Goal: Information Seeking & Learning: Learn about a topic

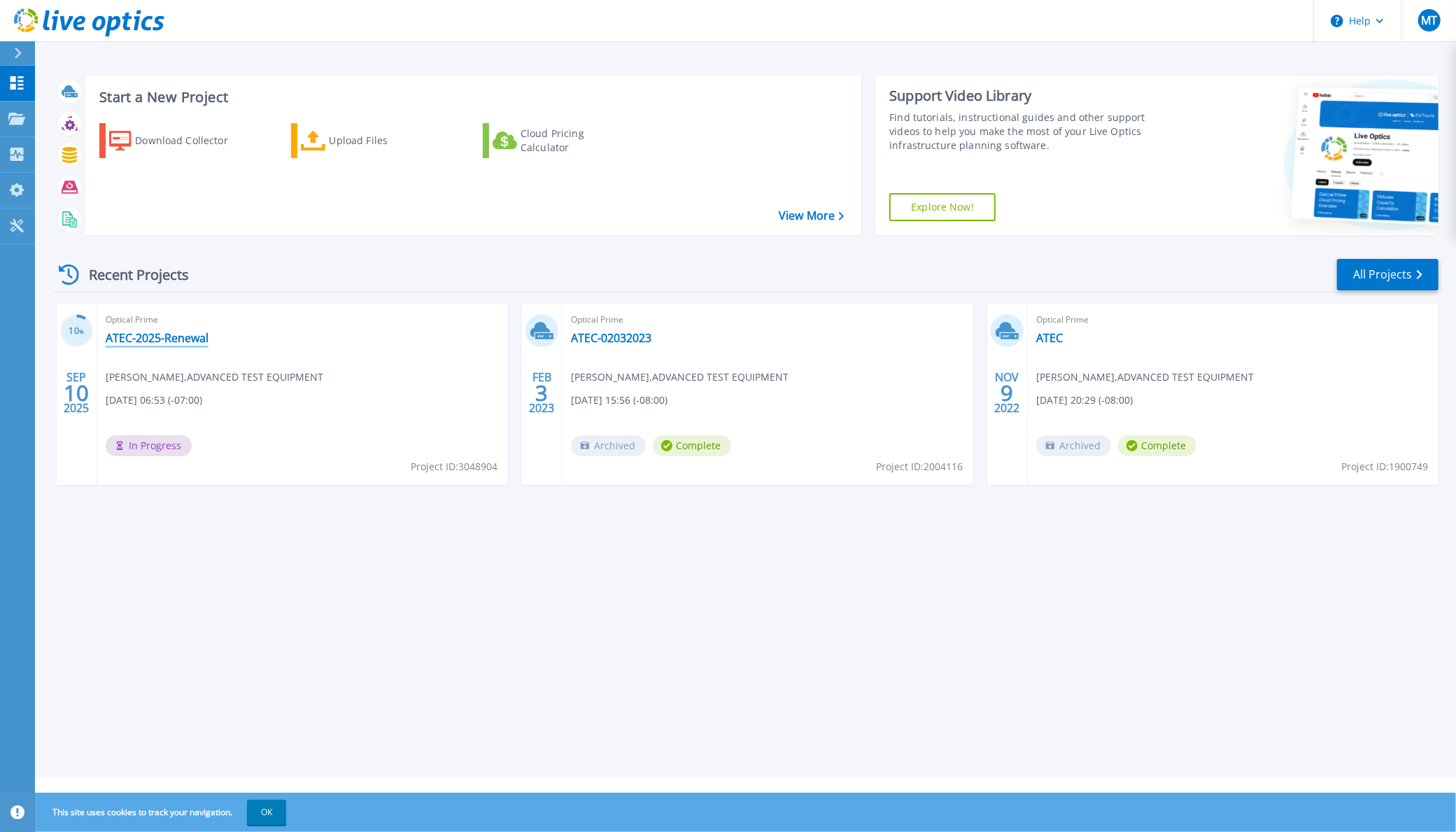
click at [167, 335] on link "ATEC-2025-Renewal" at bounding box center [157, 337] width 103 height 14
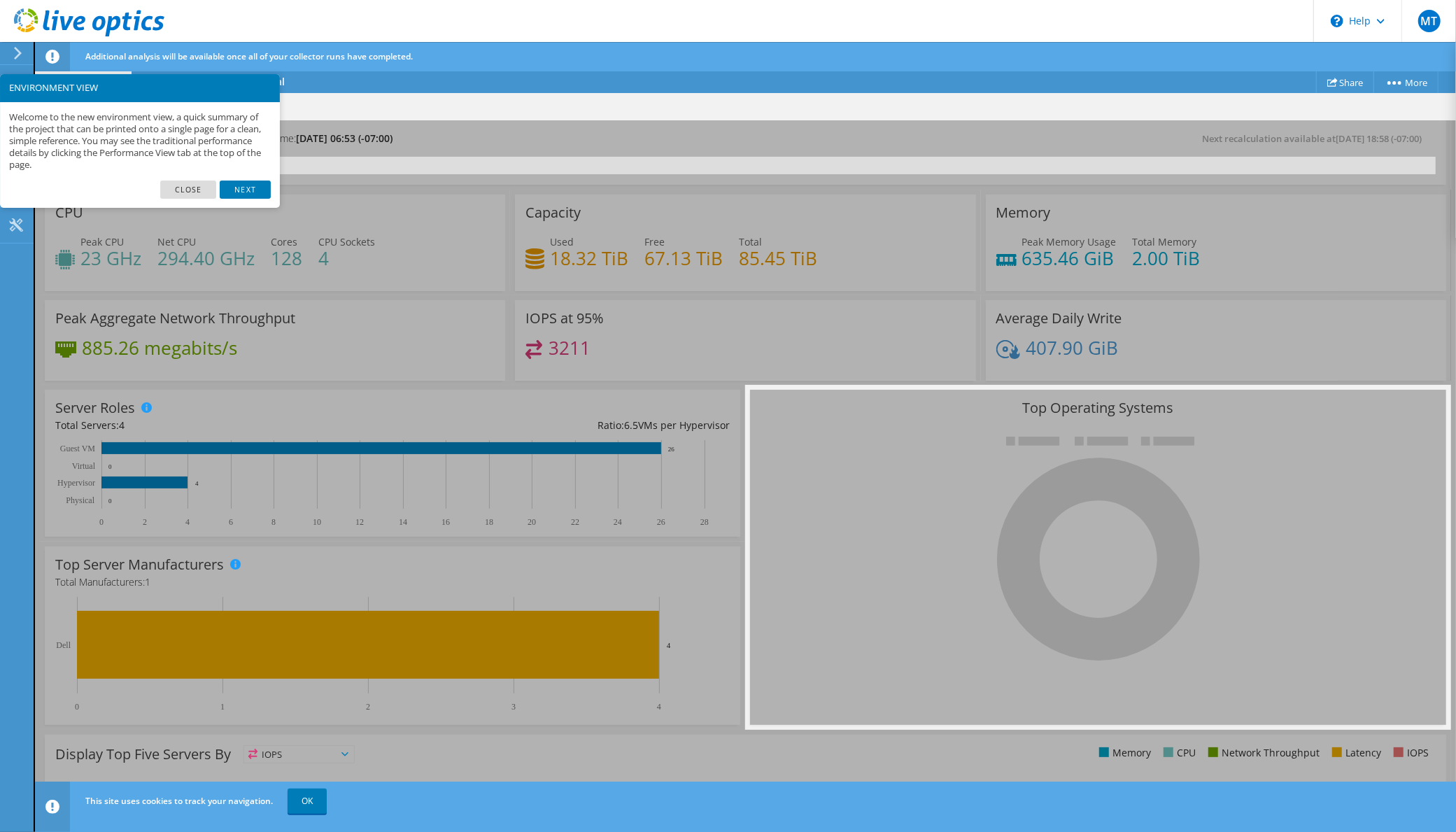
click at [181, 189] on link "Close" at bounding box center [188, 189] width 56 height 18
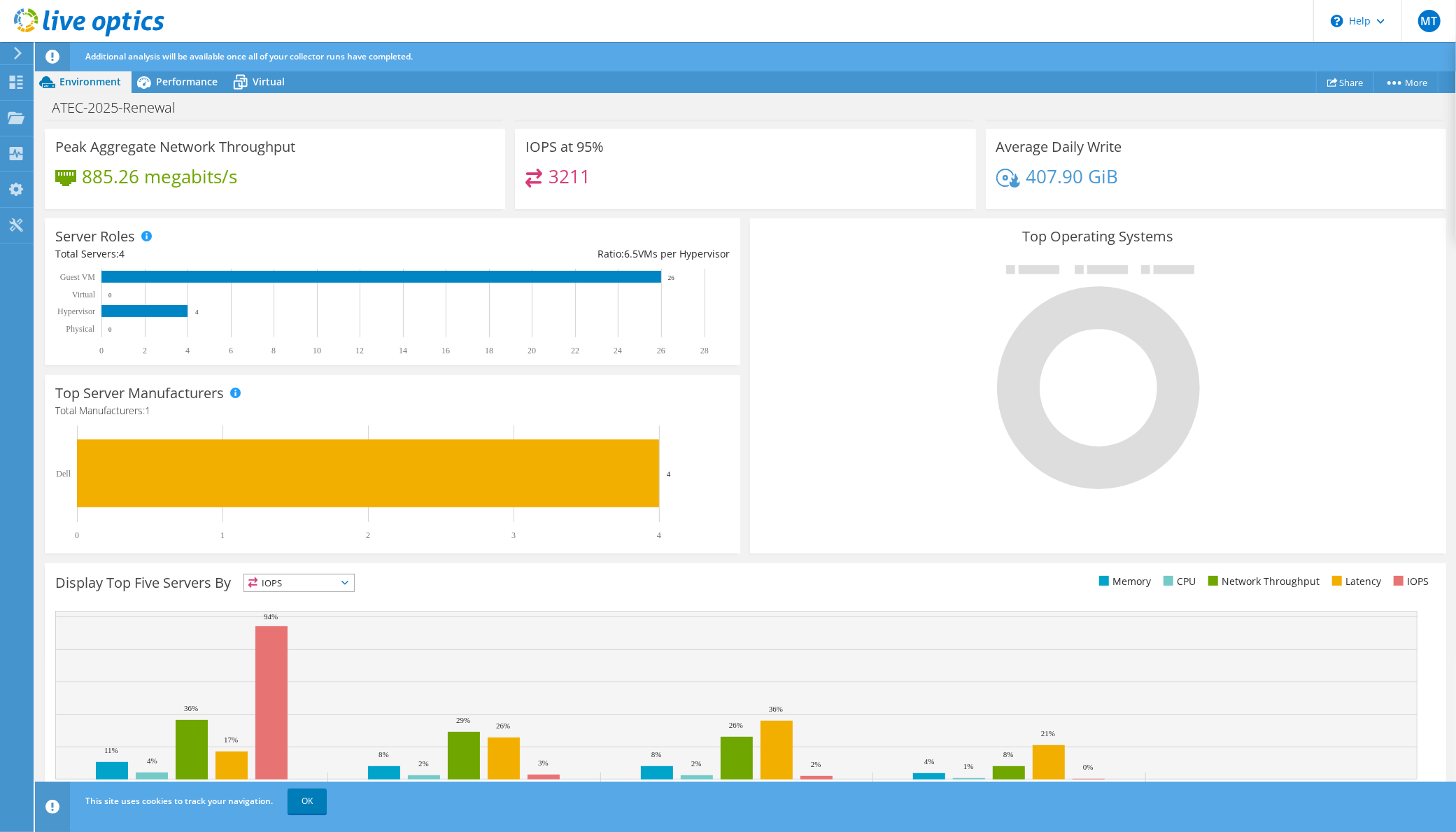
scroll to position [184, 0]
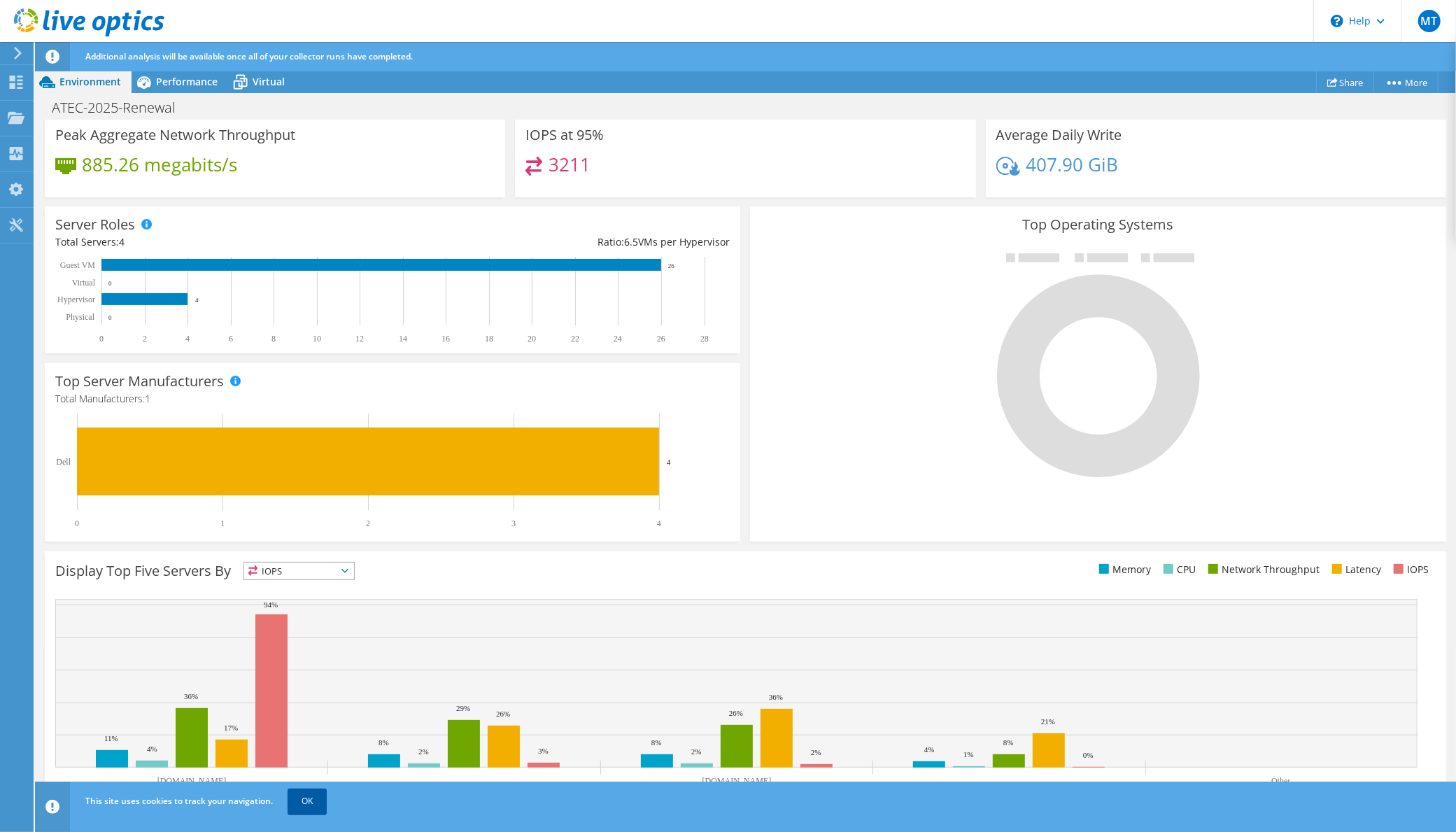
click at [312, 802] on link "OK" at bounding box center [307, 800] width 39 height 25
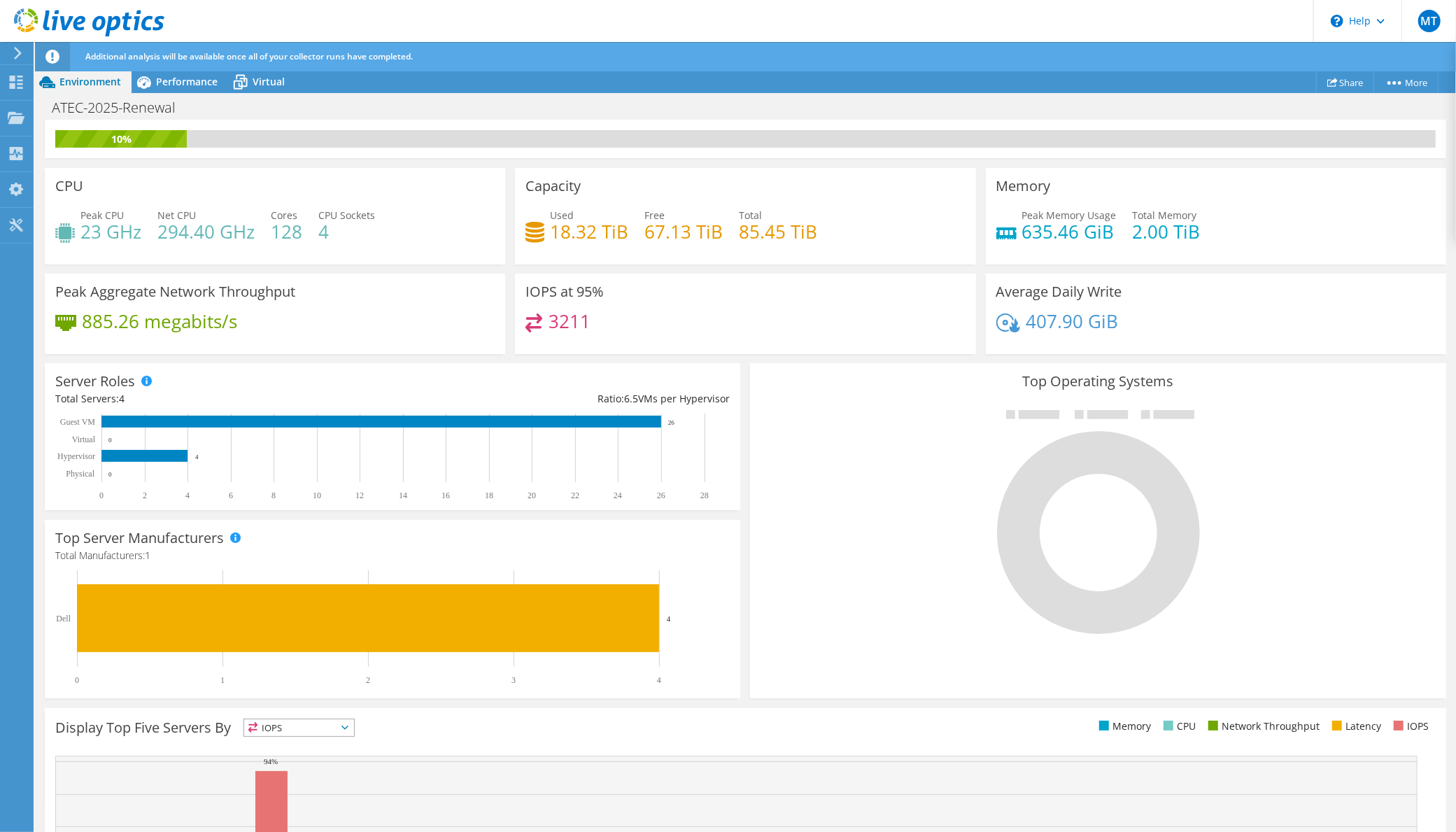
scroll to position [0, 0]
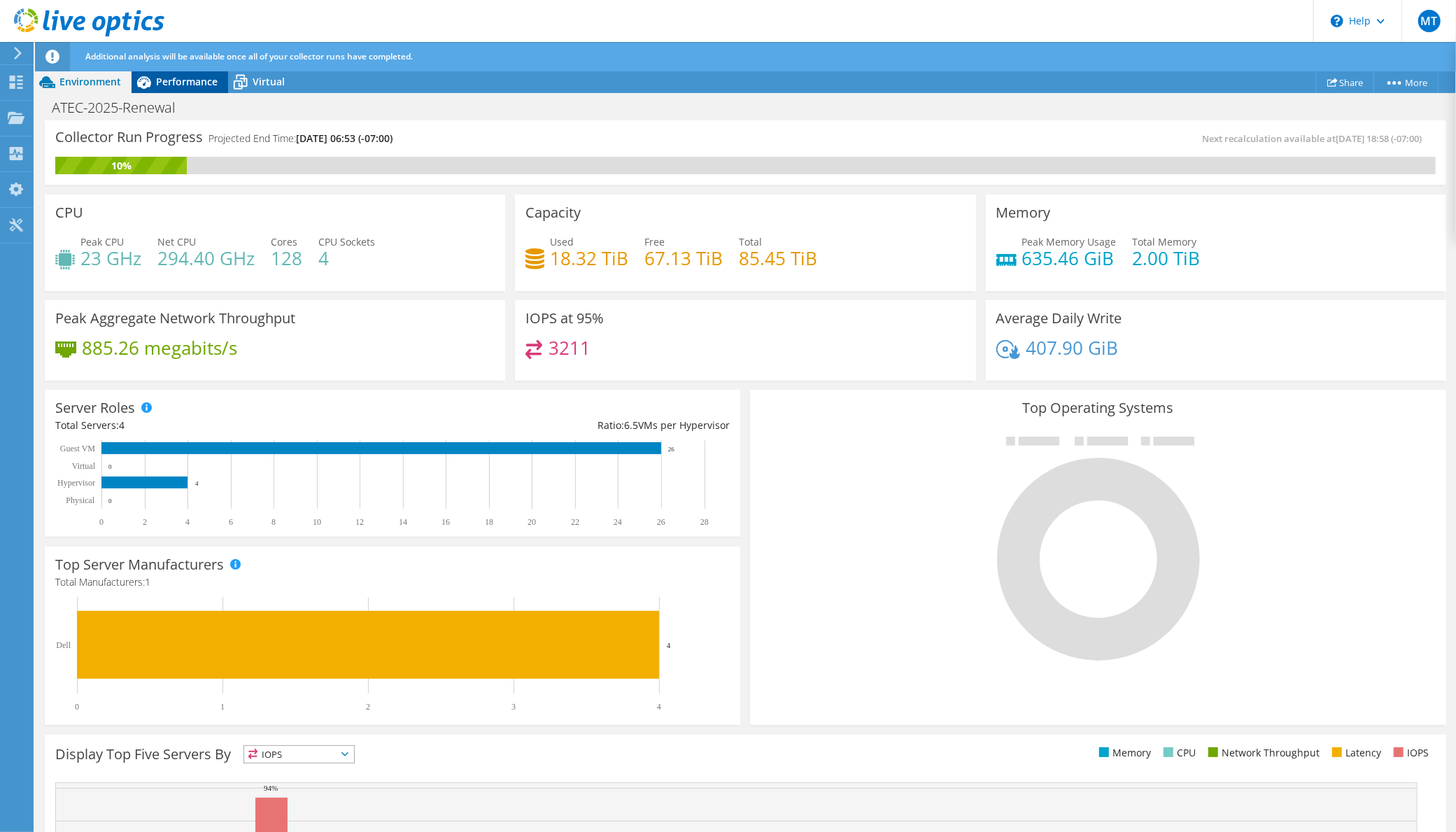
click at [198, 84] on span "Performance" at bounding box center [186, 82] width 62 height 13
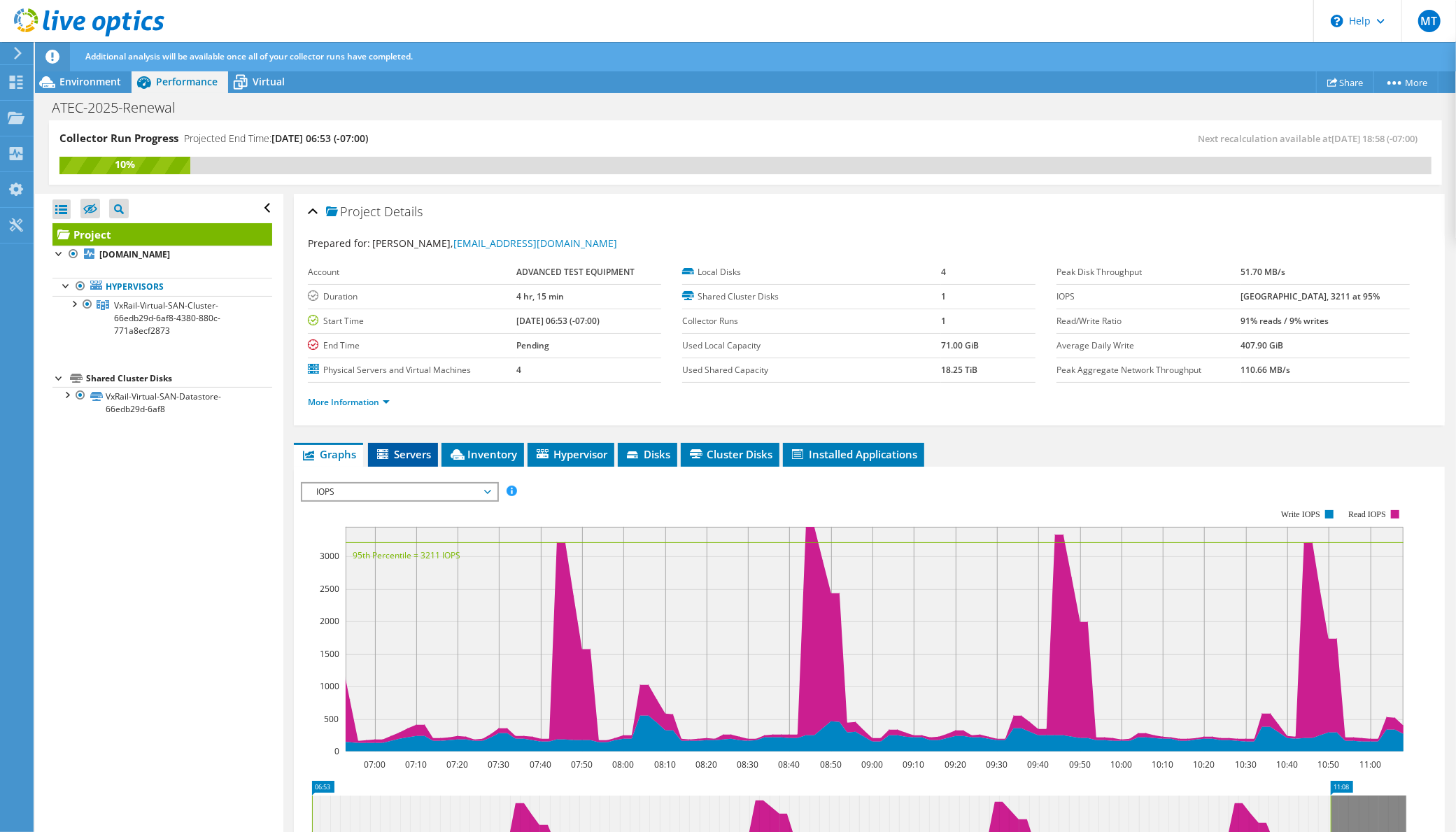
click at [425, 453] on span "Servers" at bounding box center [403, 453] width 56 height 14
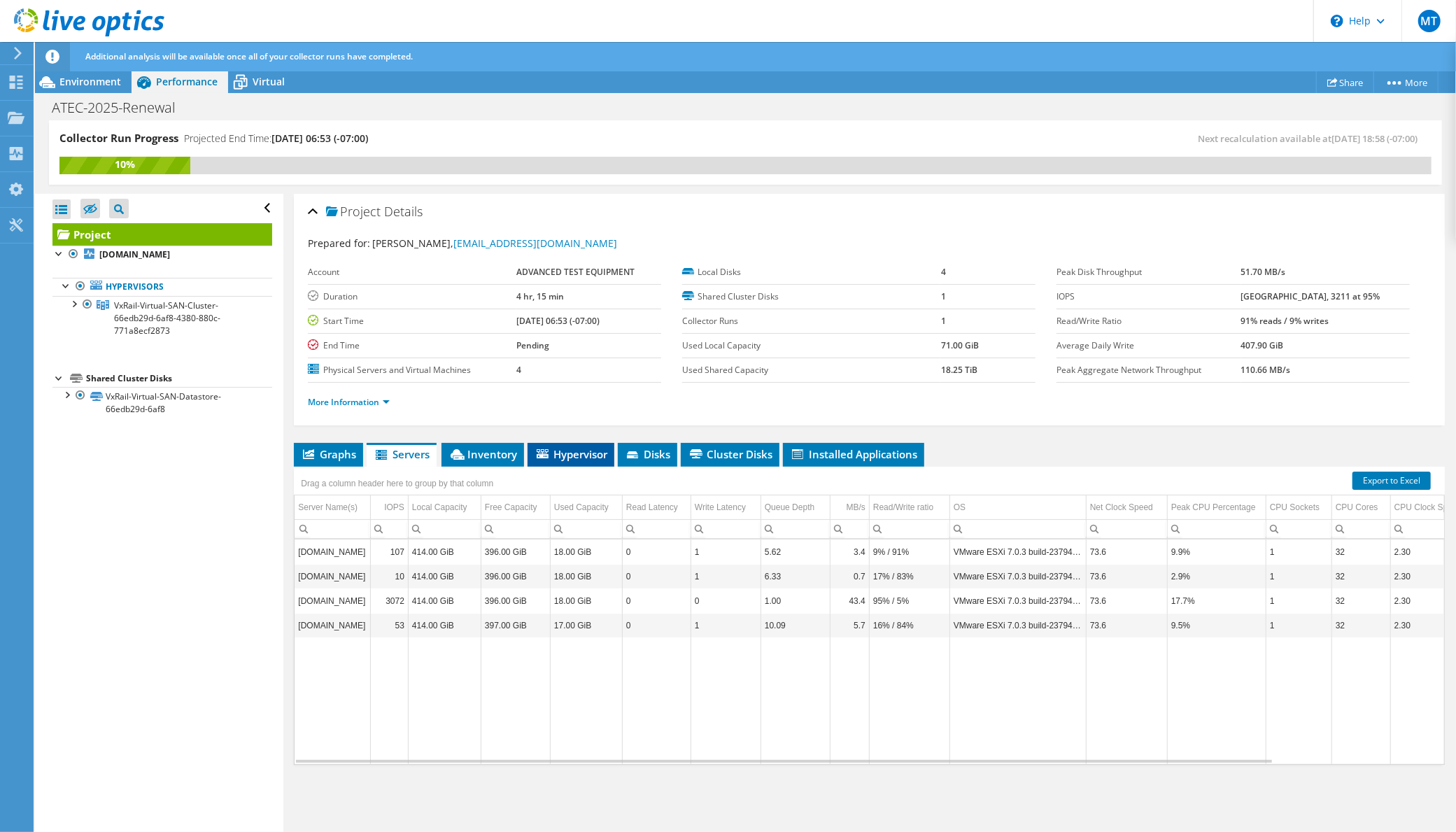
click at [575, 452] on span "Hypervisor" at bounding box center [571, 453] width 73 height 14
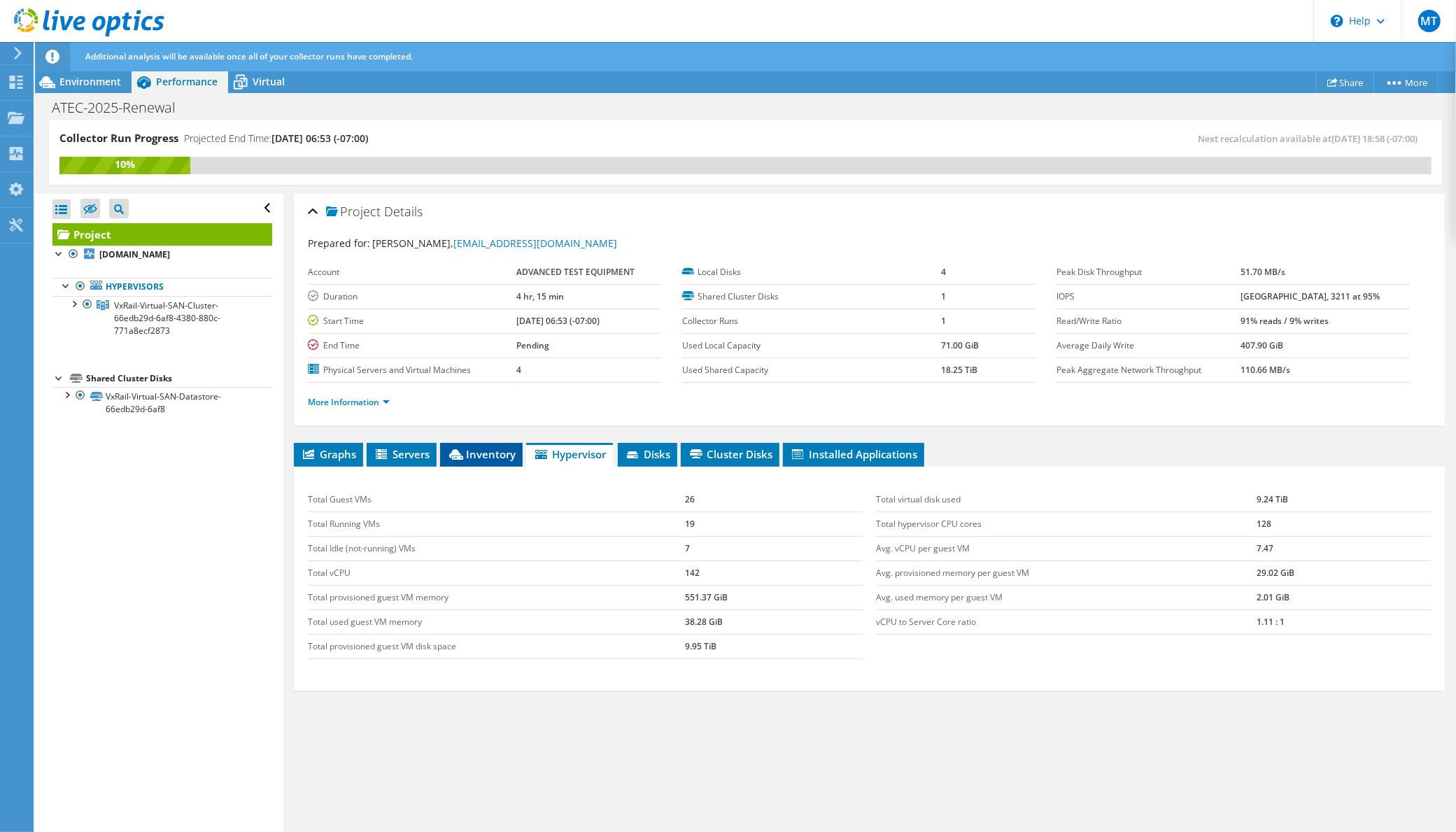
click at [489, 455] on span "Inventory" at bounding box center [481, 453] width 68 height 14
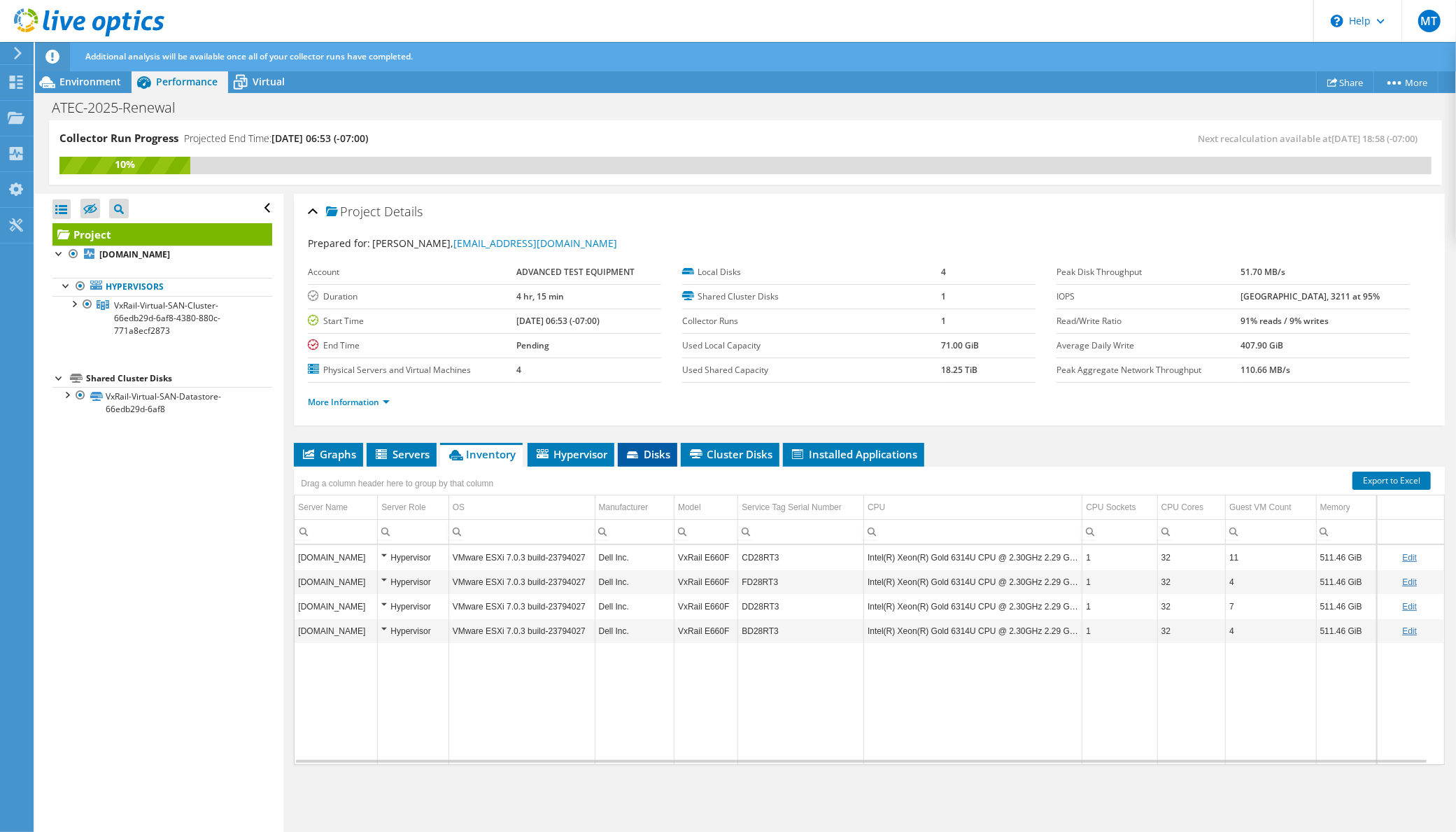
click at [661, 453] on span "Disks" at bounding box center [647, 453] width 46 height 14
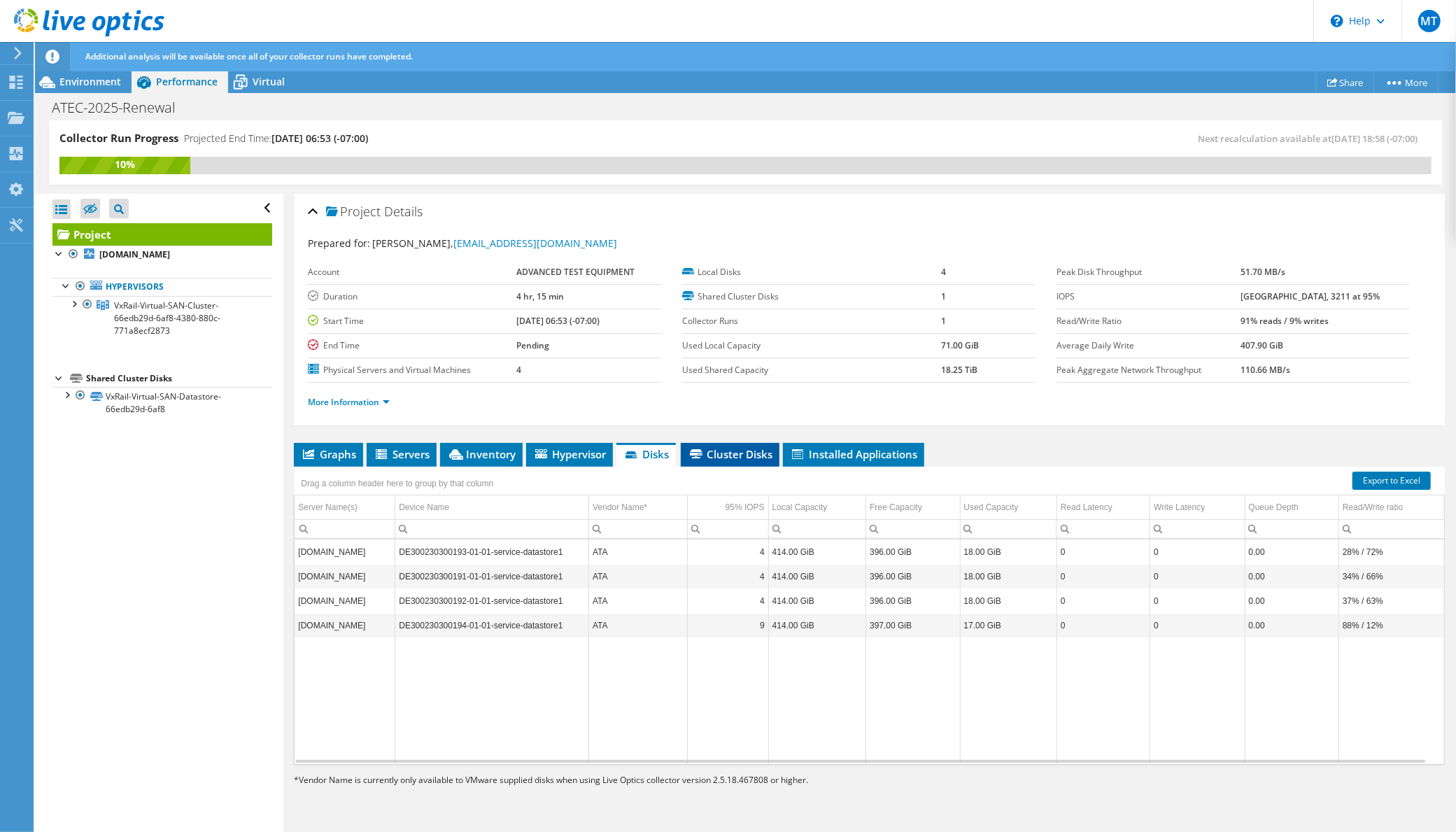
click at [747, 450] on span "Cluster Disks" at bounding box center [730, 453] width 84 height 14
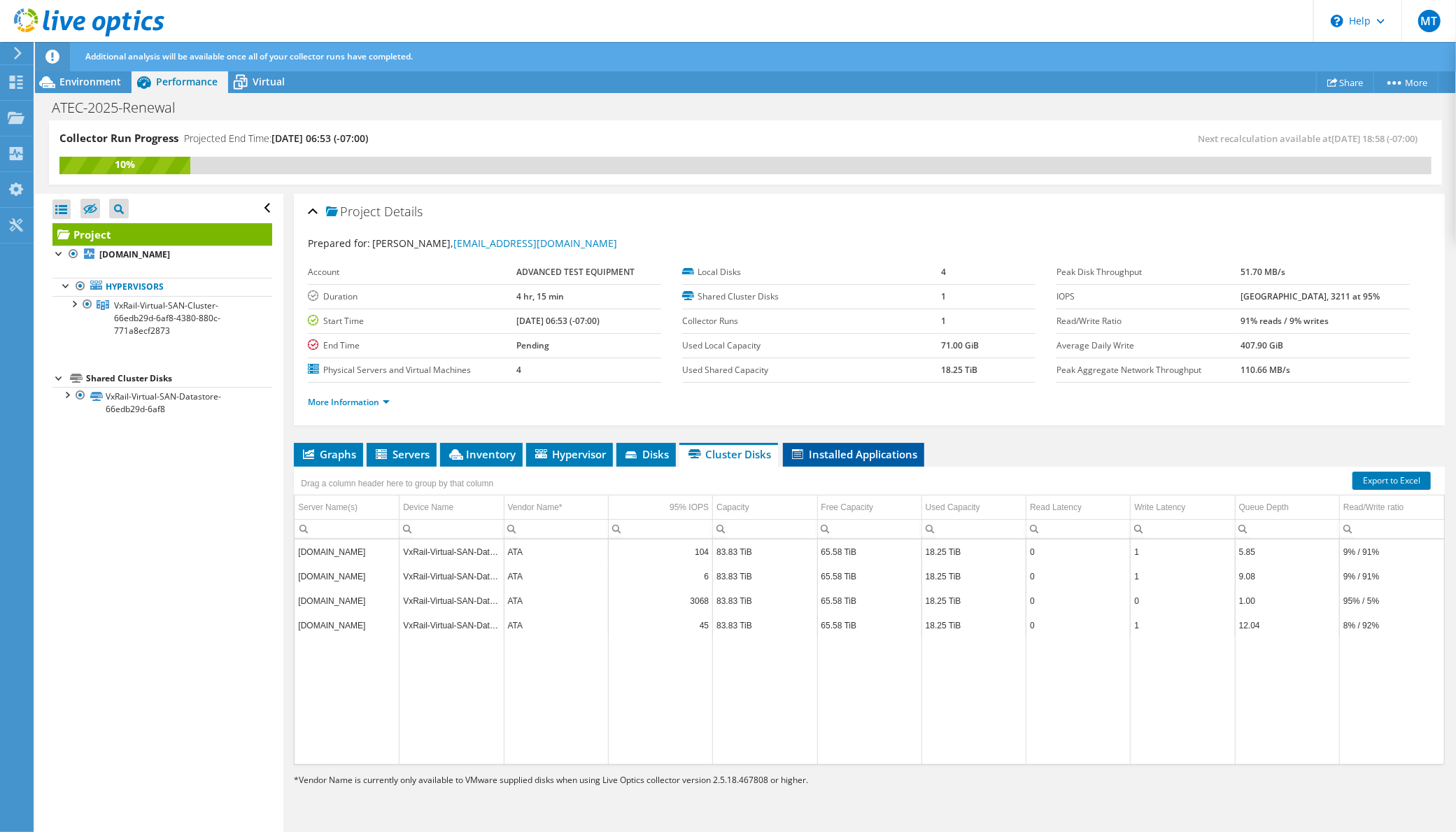
click at [863, 457] on span "Installed Applications" at bounding box center [854, 453] width 127 height 14
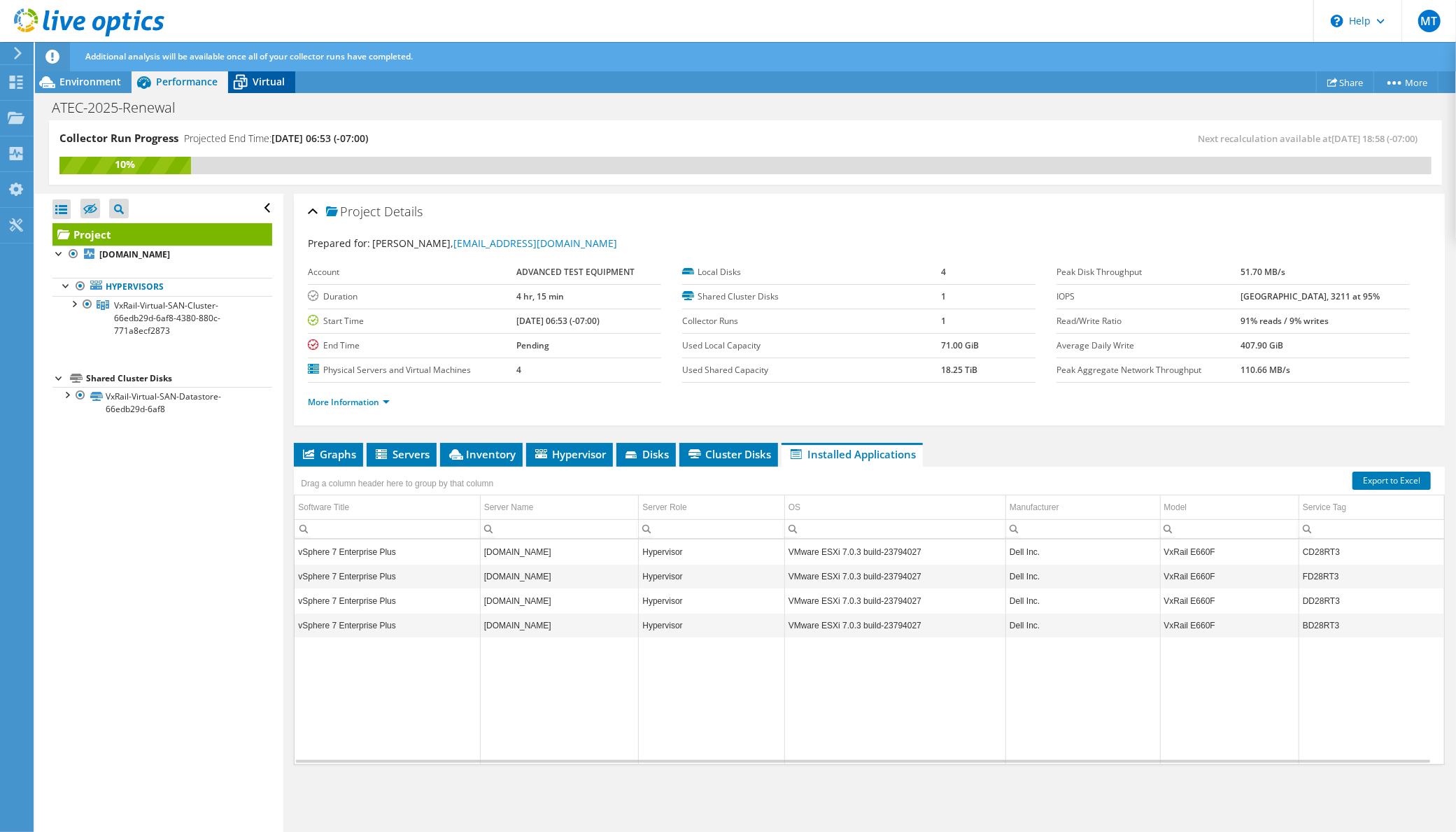
click at [275, 81] on span "Virtual" at bounding box center [268, 82] width 32 height 13
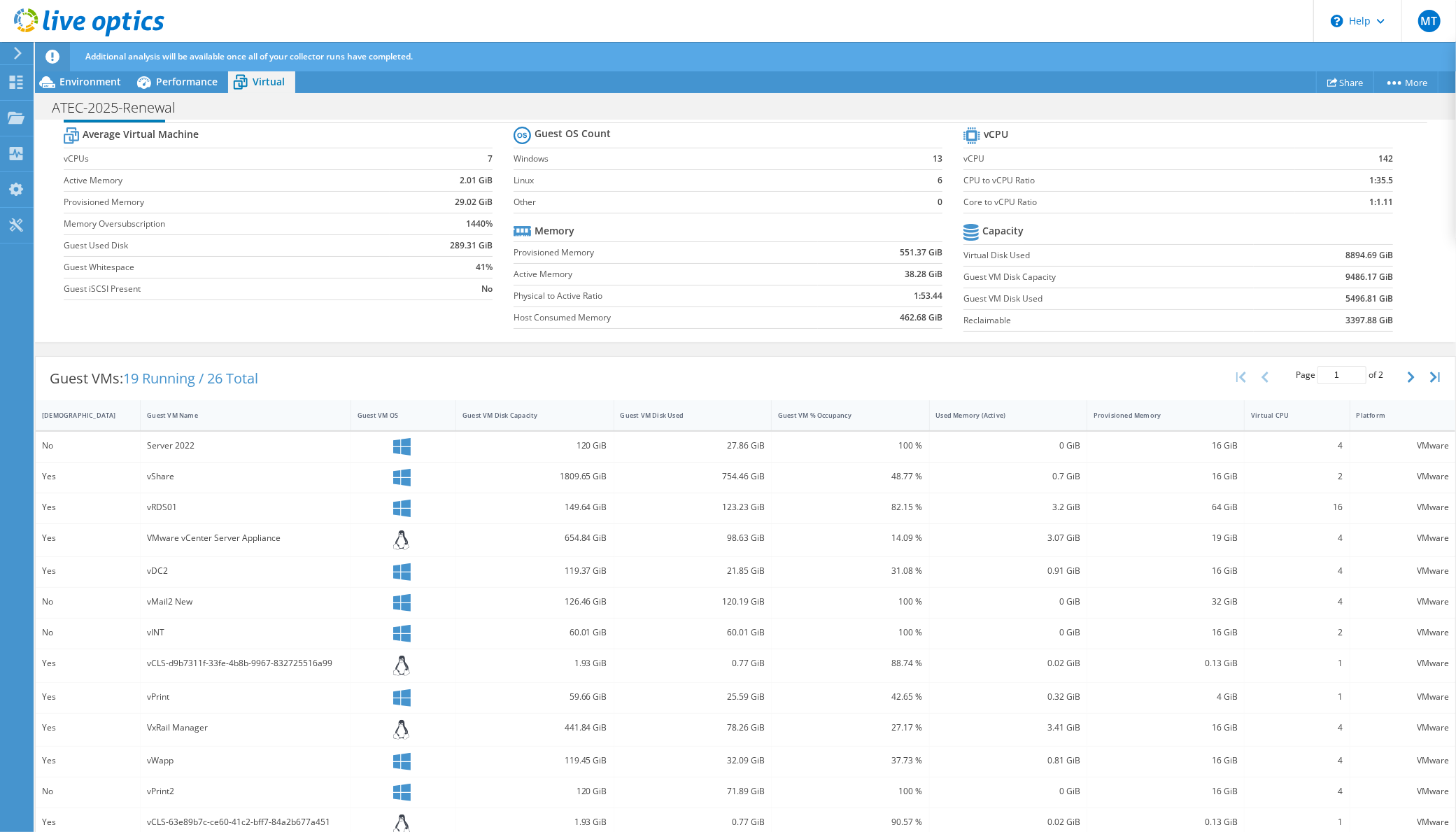
scroll to position [187, 0]
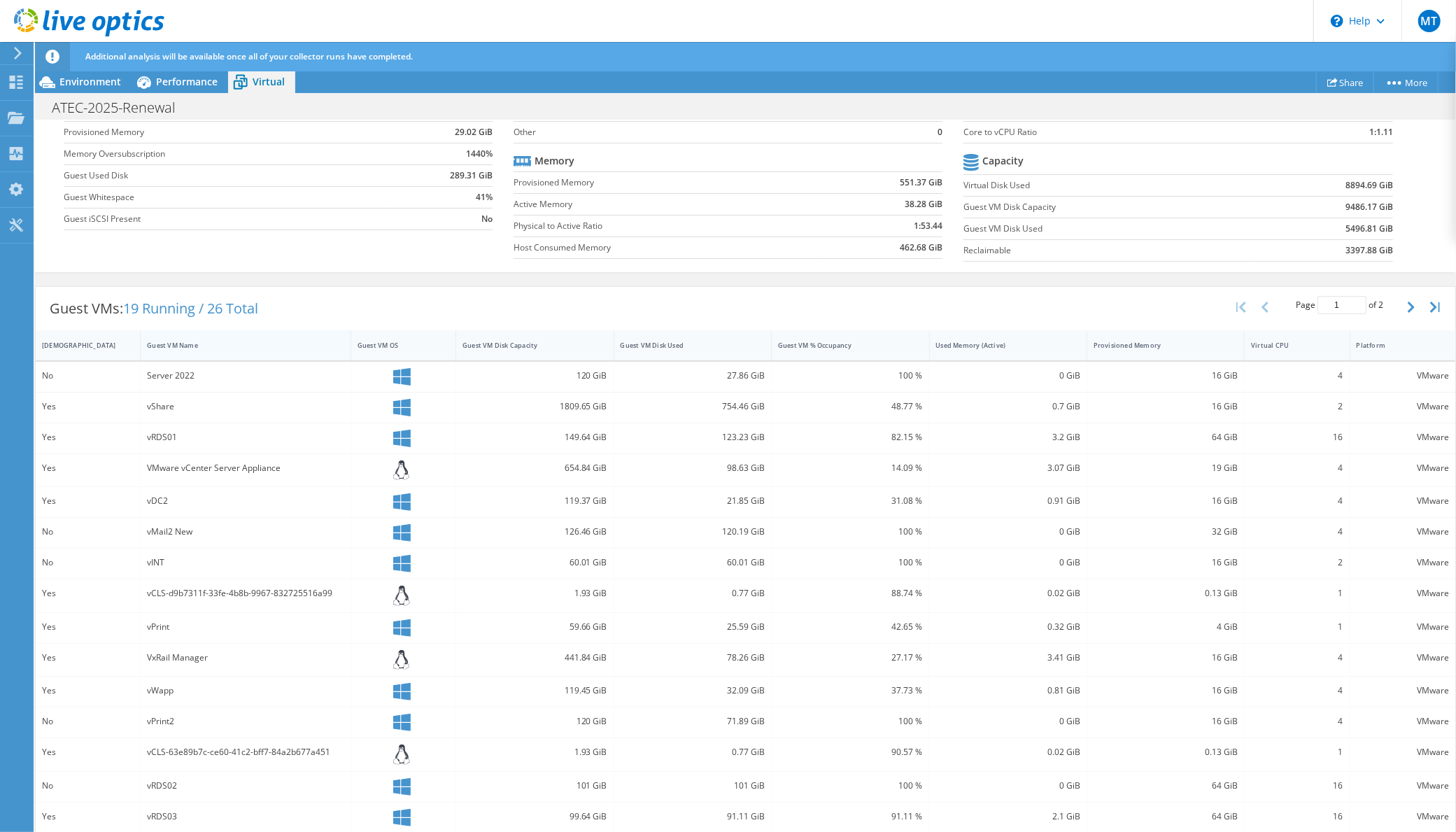
click at [158, 343] on div "Guest VM Name" at bounding box center [237, 346] width 181 height 9
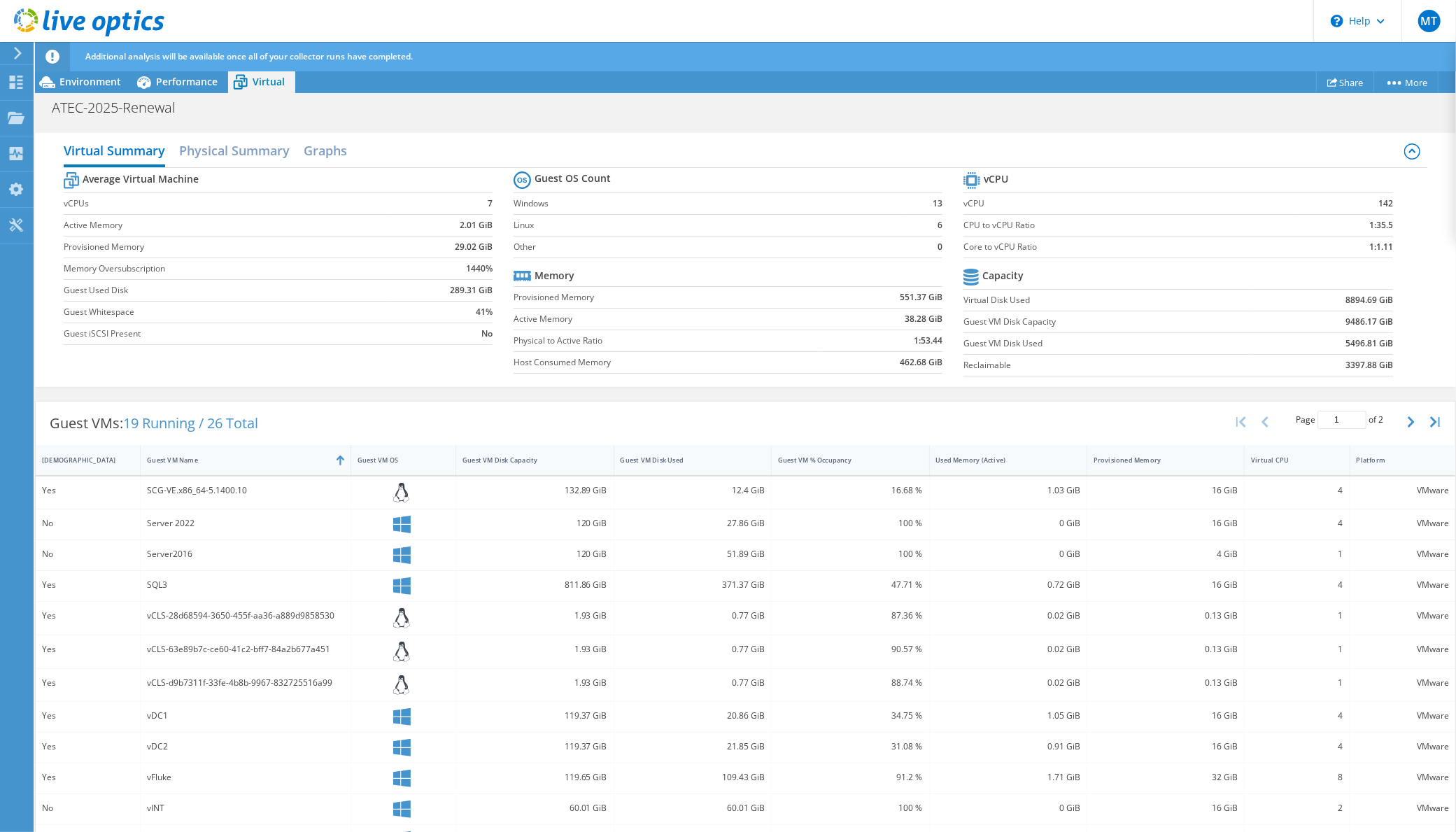
scroll to position [190, 0]
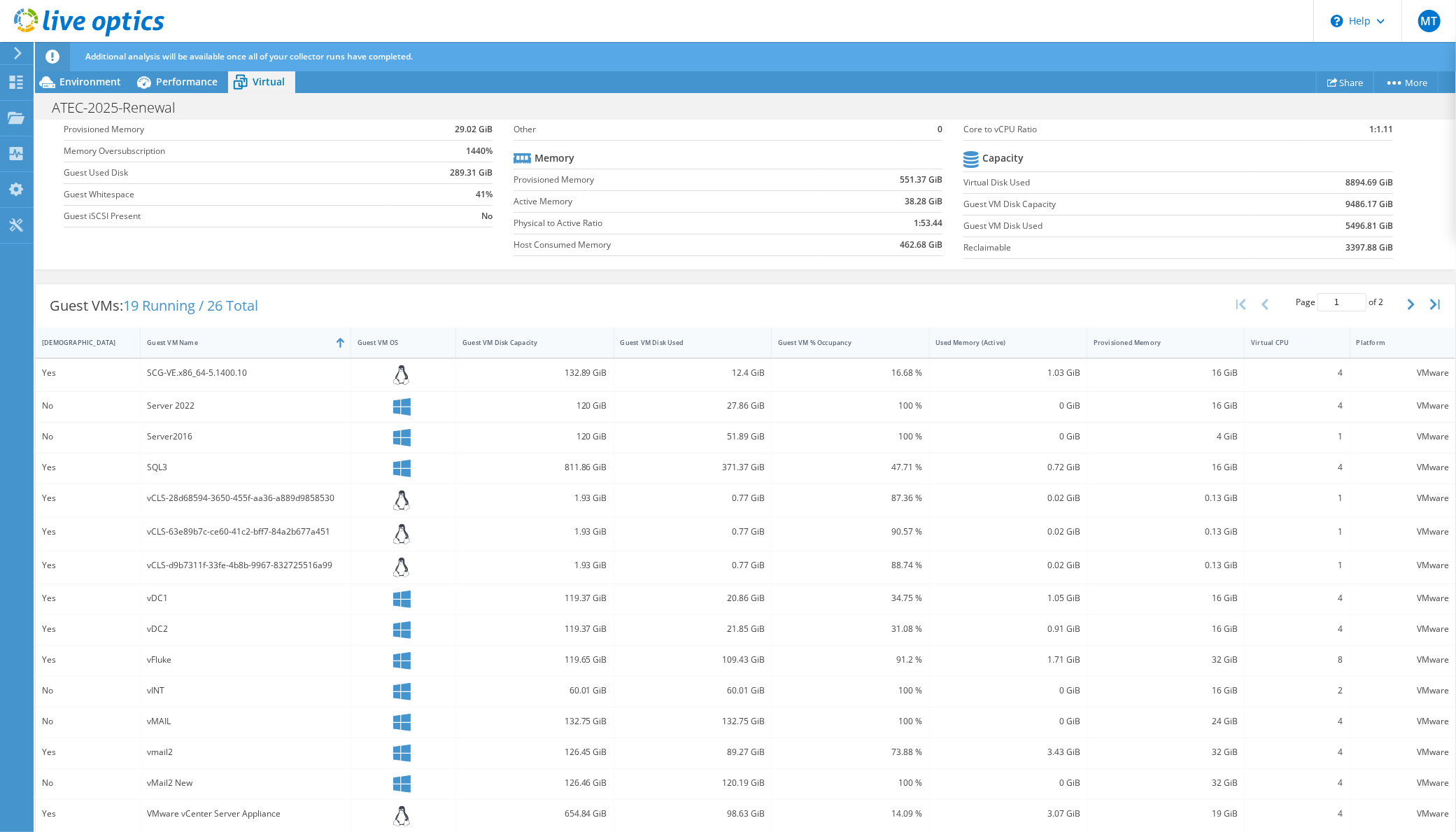
click at [74, 338] on div "IsRunning" at bounding box center [80, 343] width 75 height 9
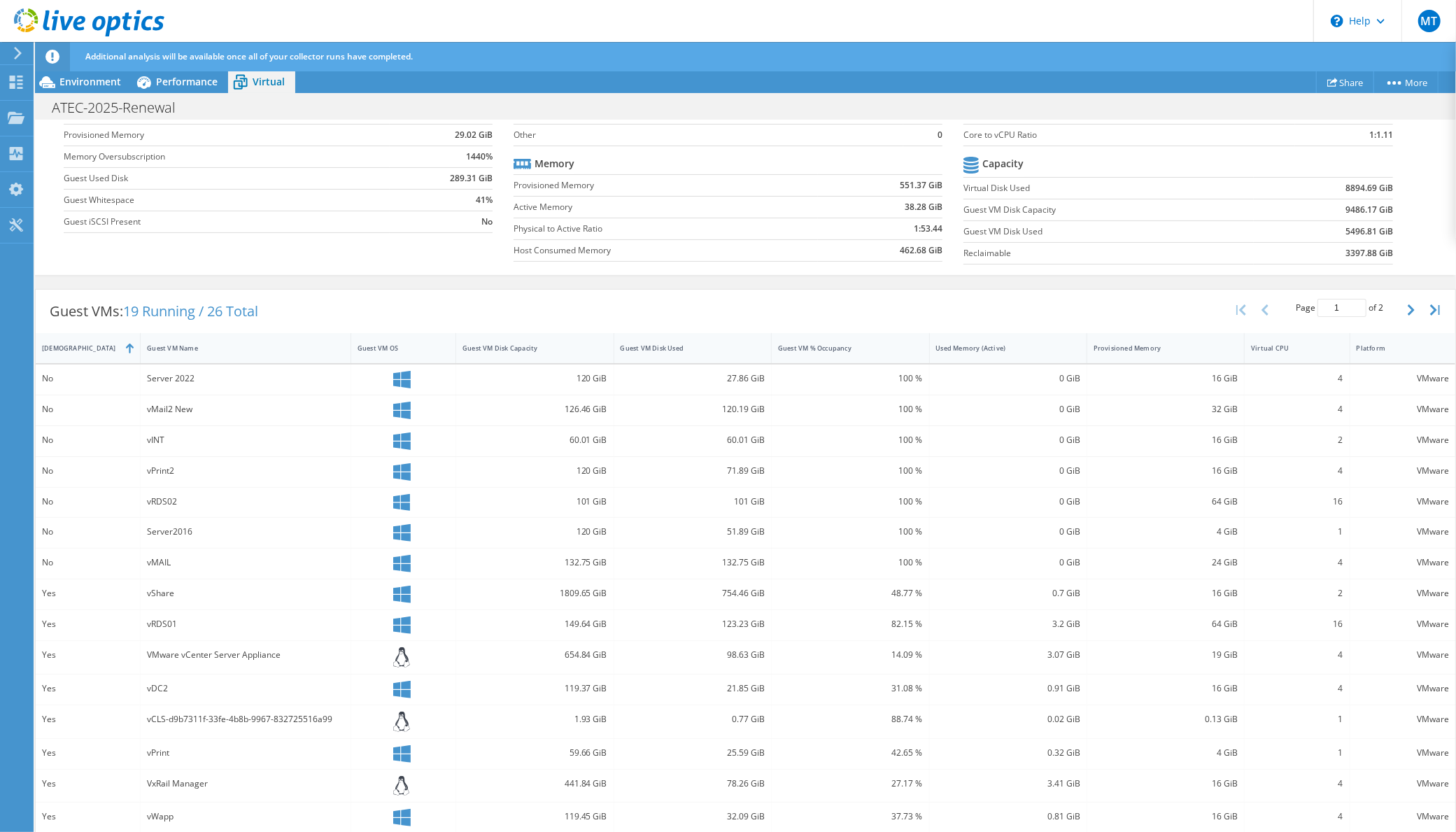
scroll to position [185, 0]
click at [65, 348] on div "IsRunning" at bounding box center [80, 349] width 75 height 9
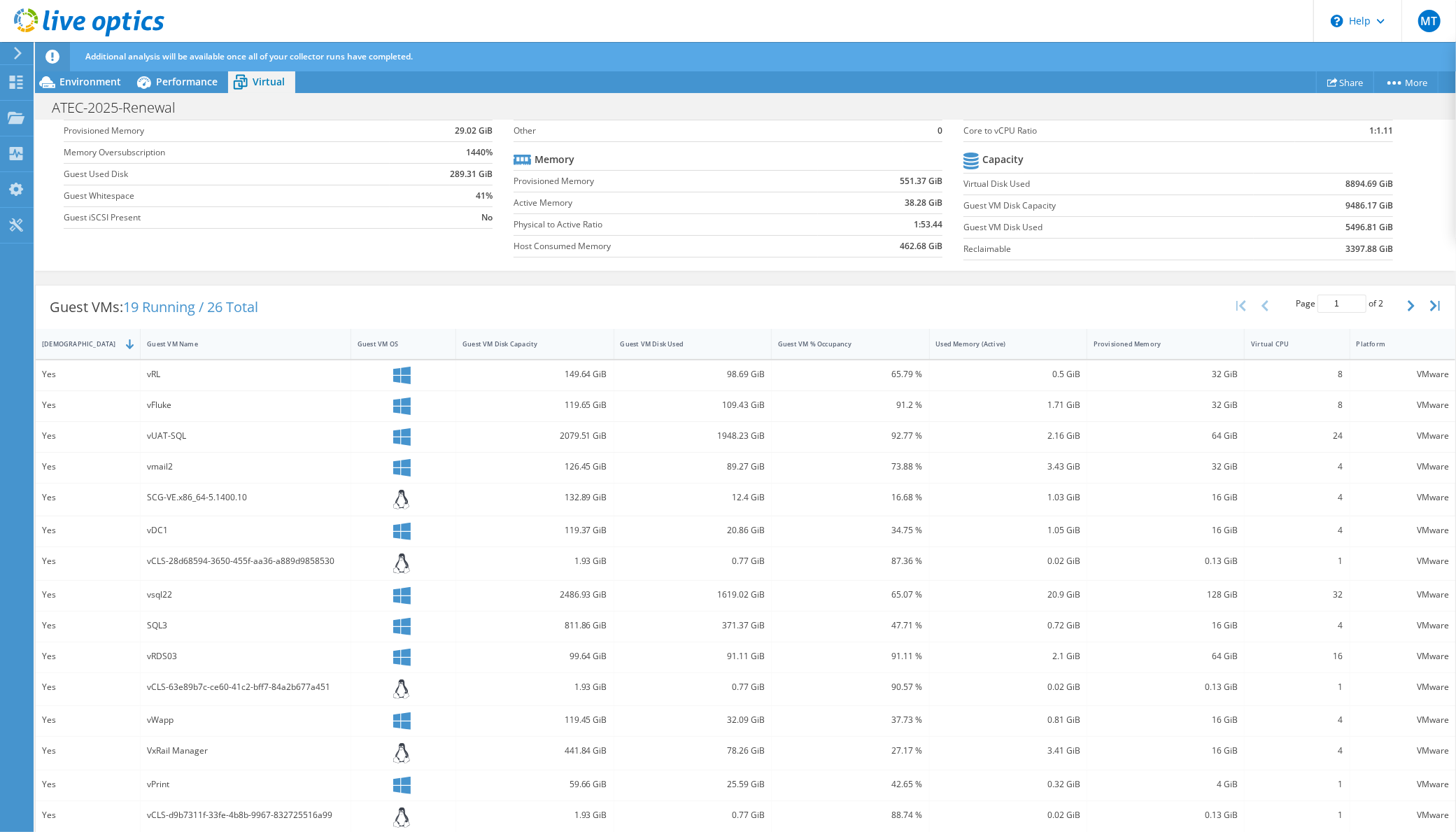
scroll to position [190, 0]
click at [203, 339] on div "Guest VM Name" at bounding box center [237, 343] width 181 height 9
click at [69, 339] on div "IsRunning" at bounding box center [80, 343] width 75 height 9
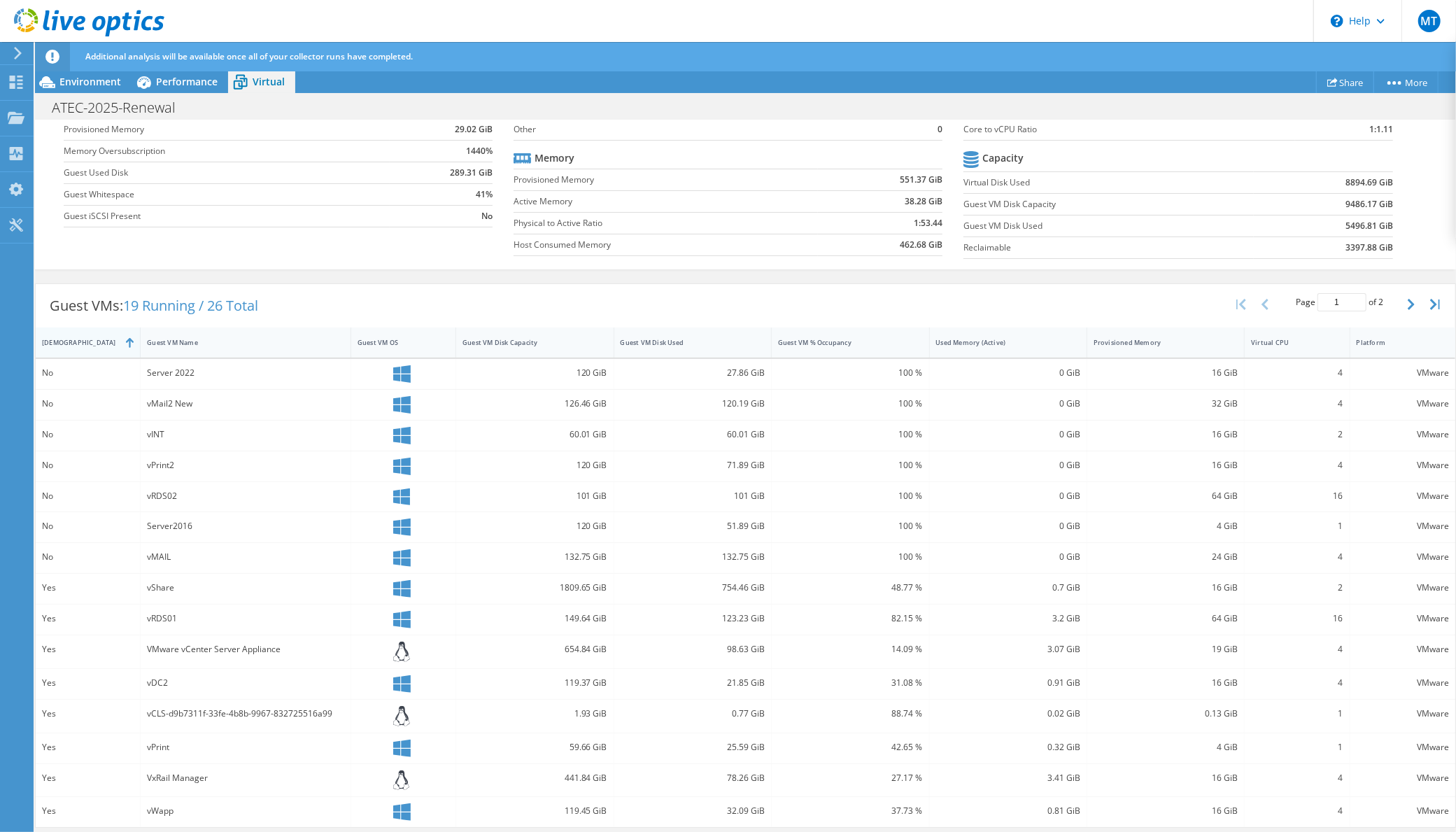
scroll to position [185, 0]
click at [69, 344] on div "IsRunning" at bounding box center [80, 349] width 75 height 9
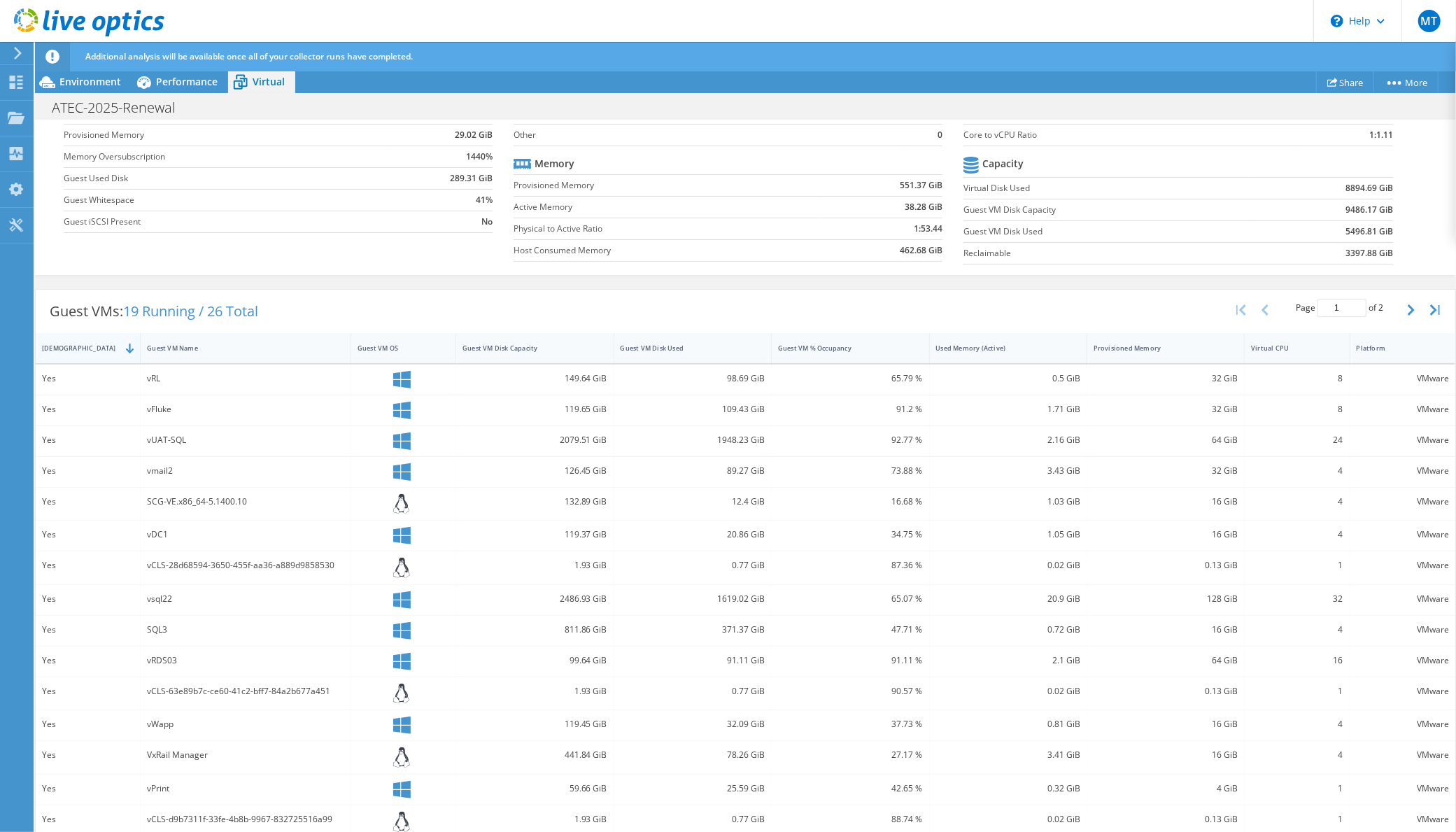
scroll to position [190, 0]
click at [68, 338] on div "IsRunning" at bounding box center [80, 343] width 75 height 9
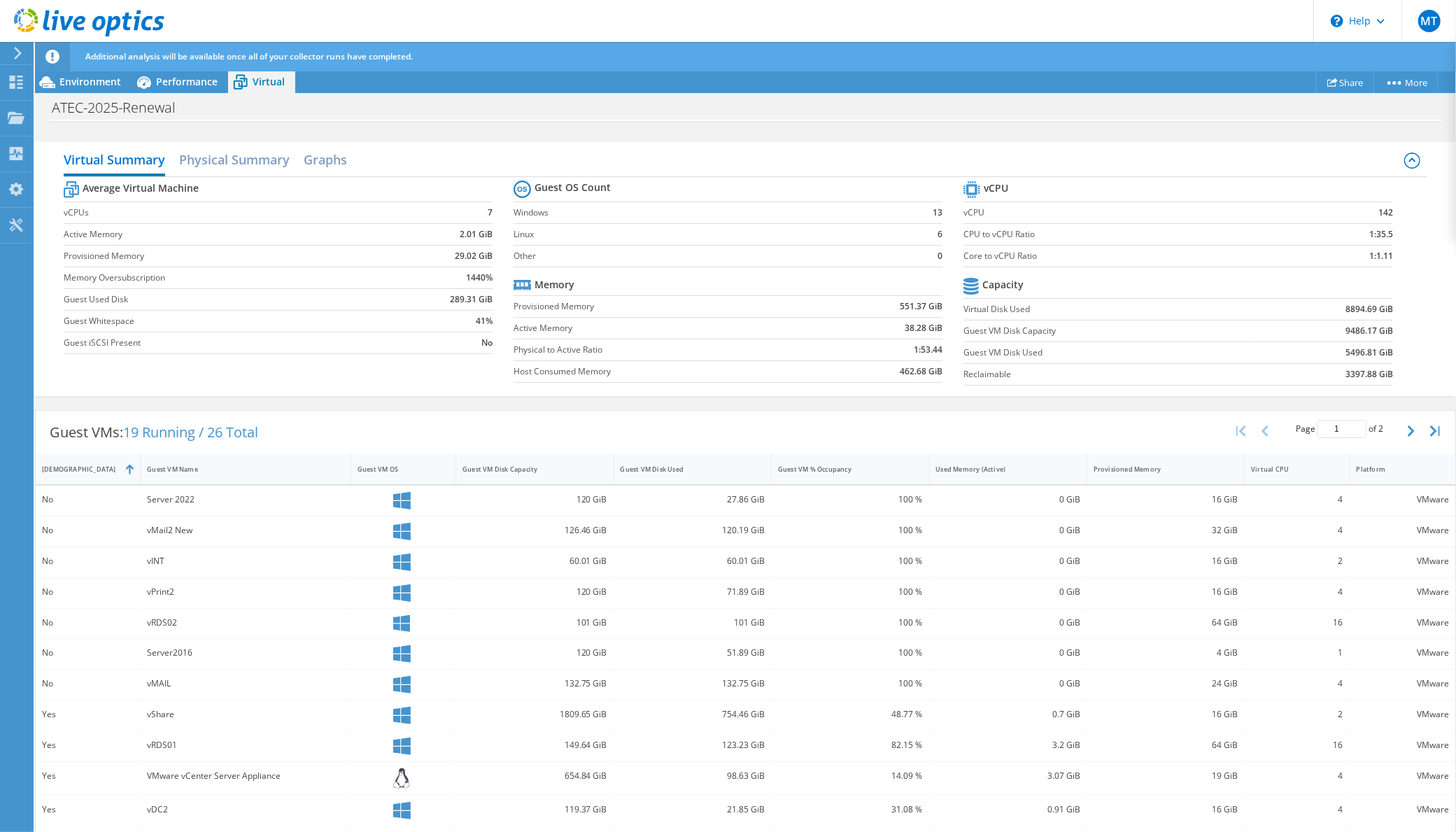
scroll to position [0, 0]
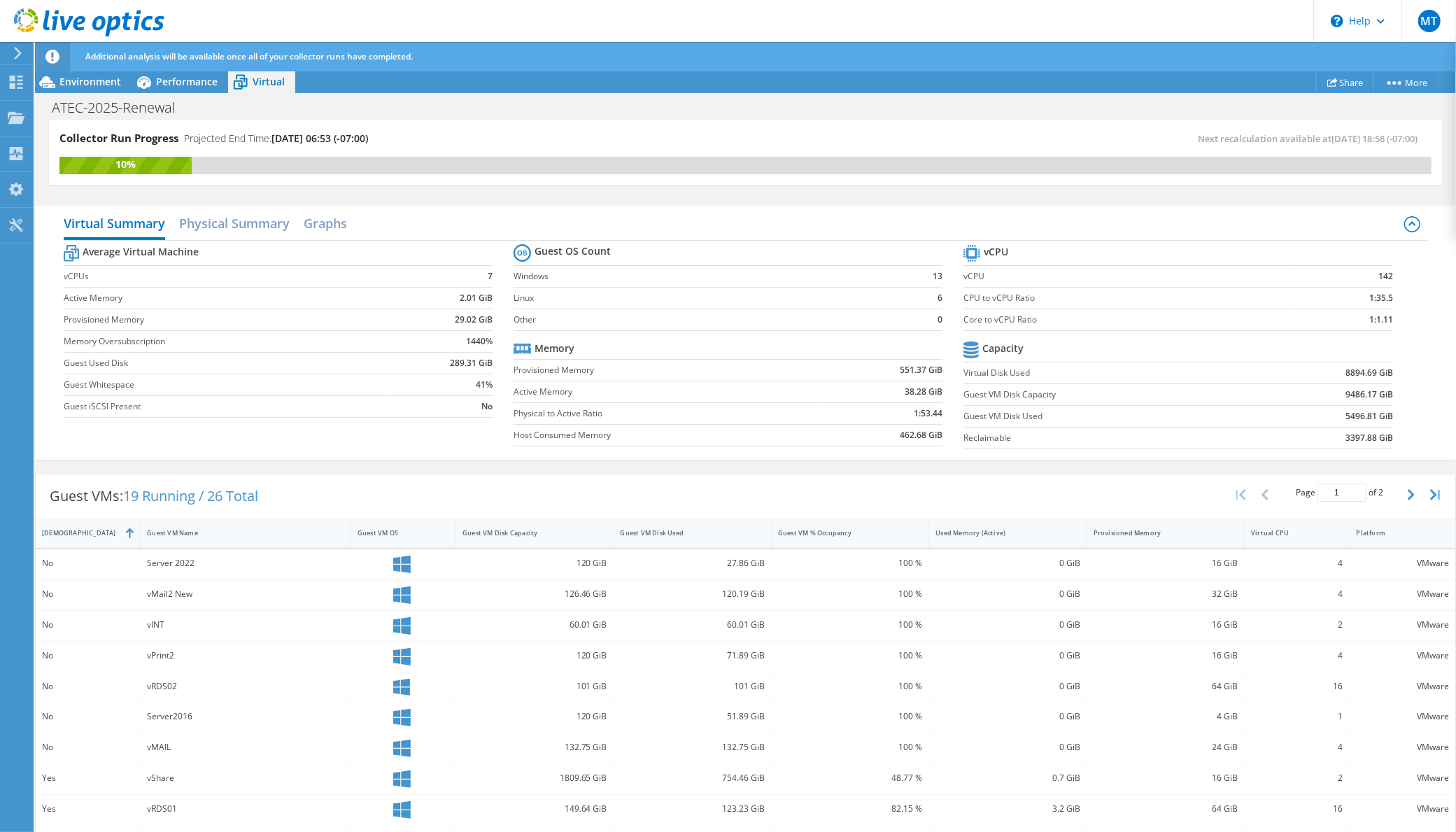
click at [496, 114] on div "ATEC-2025-Renewal Print" at bounding box center [745, 108] width 1420 height 26
click at [82, 82] on span "Environment" at bounding box center [90, 82] width 62 height 13
